Goal: Find specific page/section: Find specific page/section

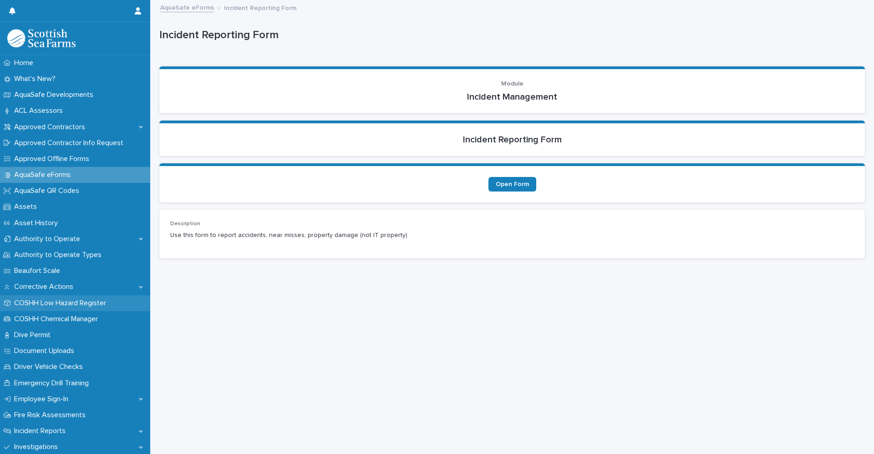
click at [68, 303] on p "COSHH Low Hazard Register" at bounding box center [61, 303] width 103 height 9
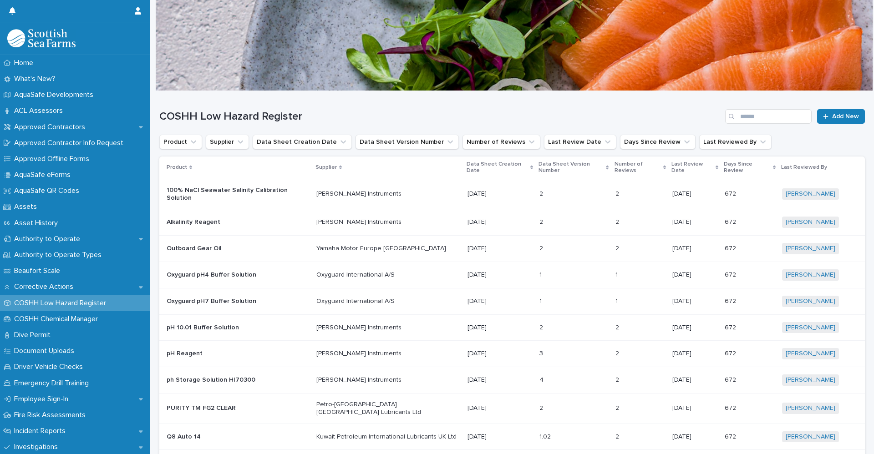
click at [89, 306] on p "COSHH Low Hazard Register" at bounding box center [61, 303] width 103 height 9
click at [66, 303] on p "COSHH Low Hazard Register" at bounding box center [61, 303] width 103 height 9
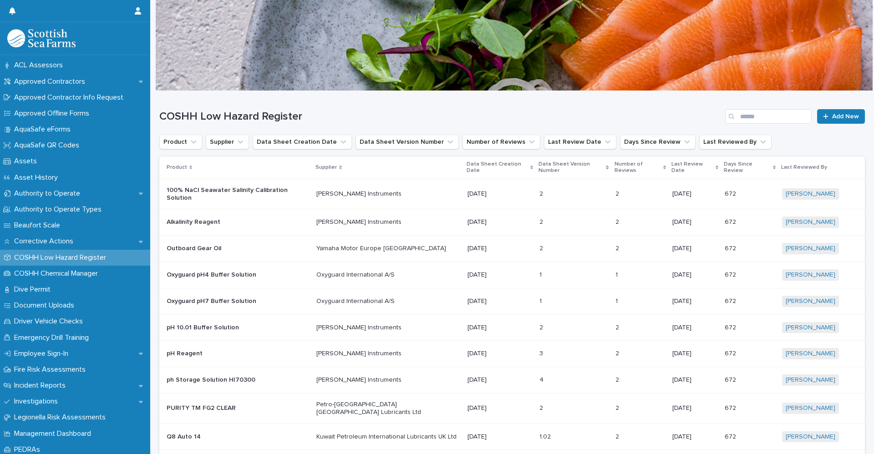
scroll to position [136, 0]
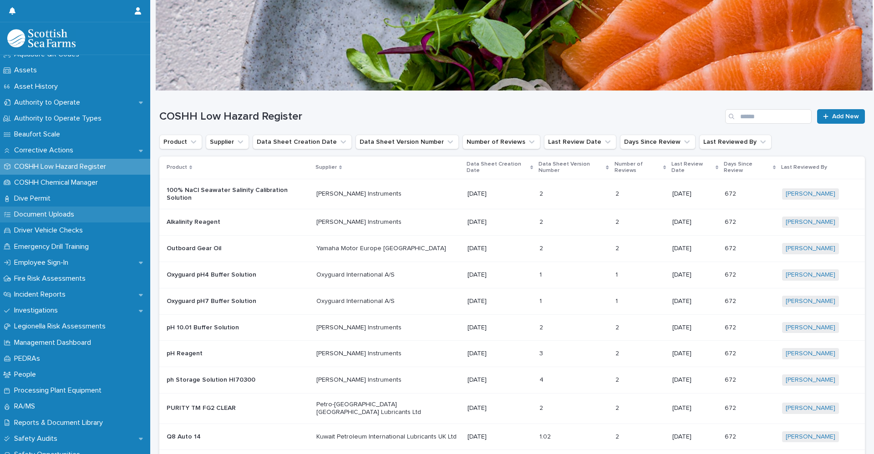
click at [63, 217] on p "Document Uploads" at bounding box center [45, 214] width 71 height 9
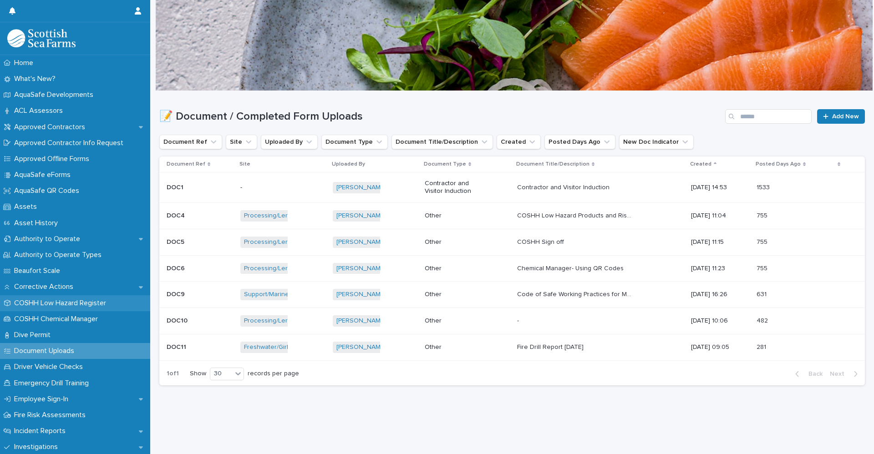
click at [42, 302] on p "COSHH Low Hazard Register" at bounding box center [61, 303] width 103 height 9
